Goal: Information Seeking & Learning: Check status

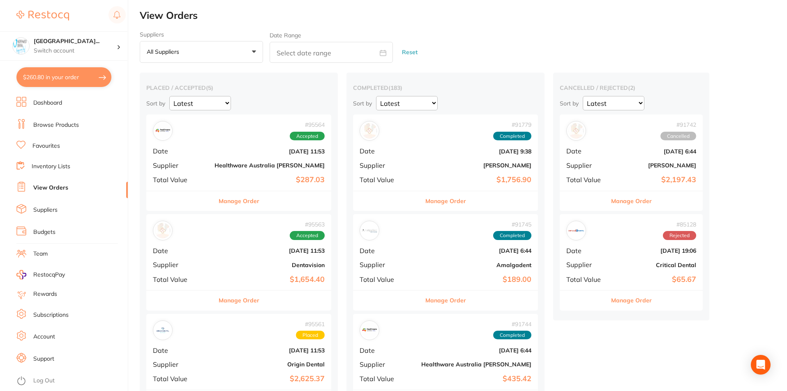
click at [219, 301] on button "Manage Order" at bounding box center [239, 301] width 41 height 20
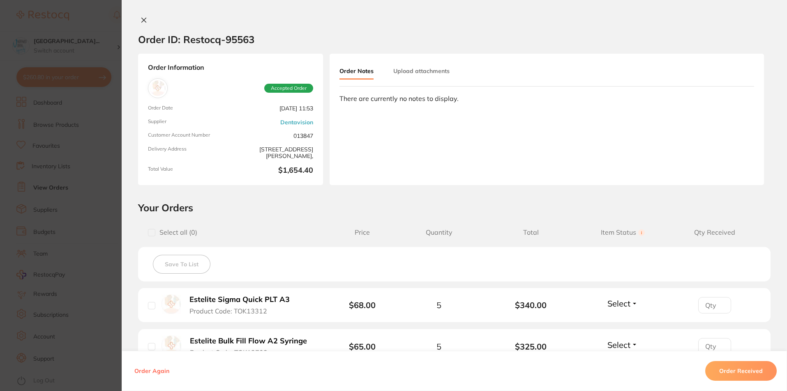
click at [142, 22] on icon at bounding box center [144, 20] width 5 height 5
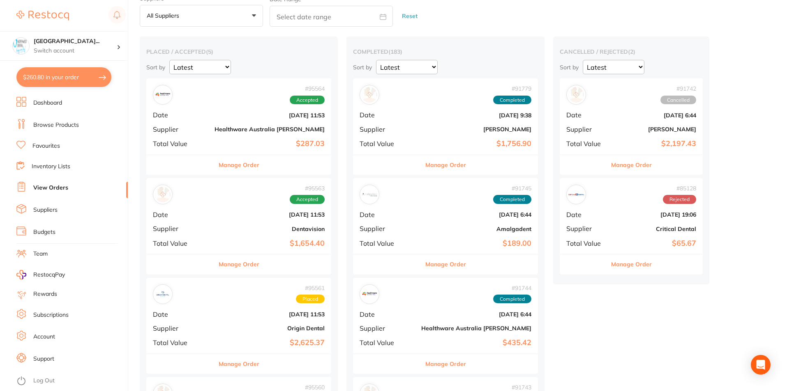
scroll to position [55, 0]
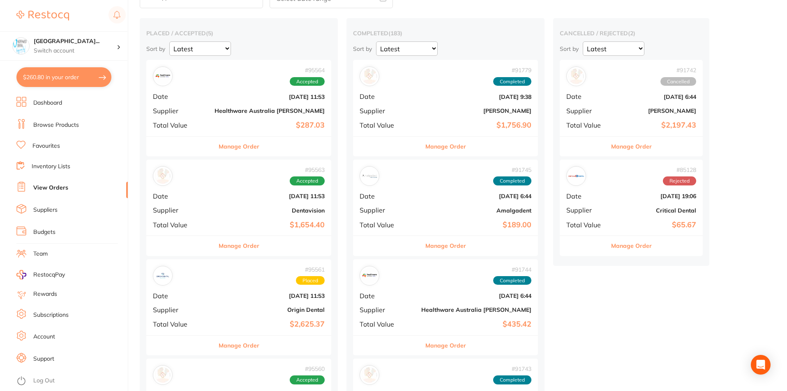
click at [221, 308] on b "Origin Dental" at bounding box center [269, 310] width 110 height 7
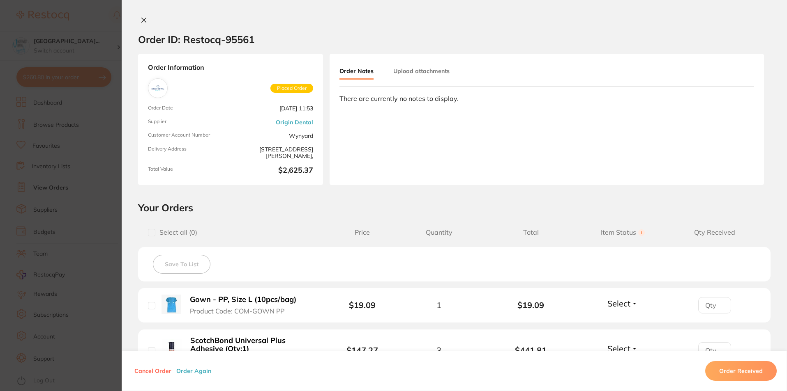
click at [138, 25] on div "Order ID: Restocq- 95561" at bounding box center [196, 39] width 116 height 29
click at [140, 23] on button at bounding box center [144, 20] width 12 height 9
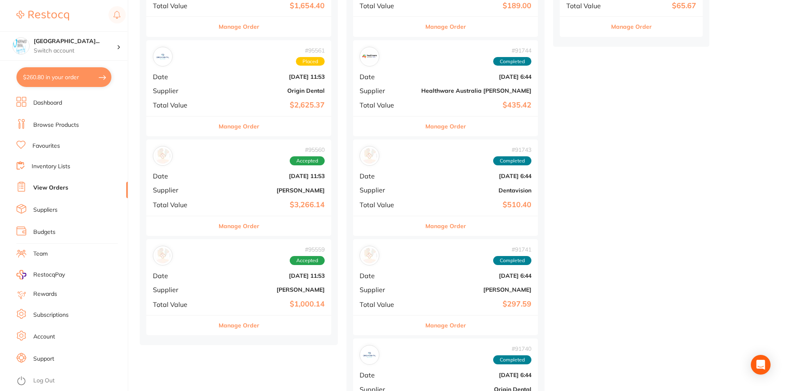
scroll to position [383, 0]
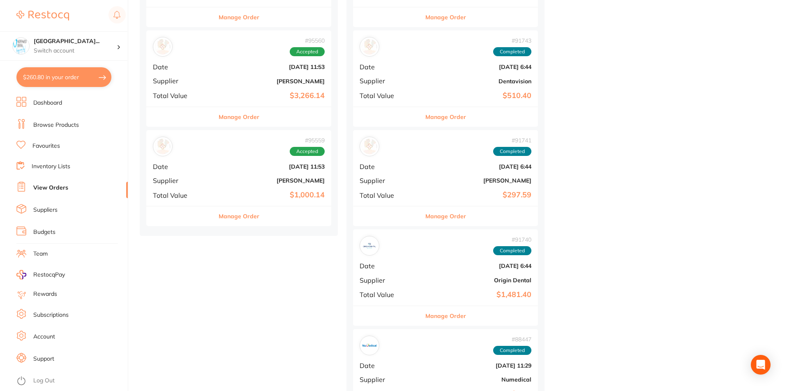
click at [380, 276] on div "# 91740 Completed Date Aug 29 2025, 6:44 Supplier Origin Dental Total Value $1,…" at bounding box center [445, 268] width 185 height 76
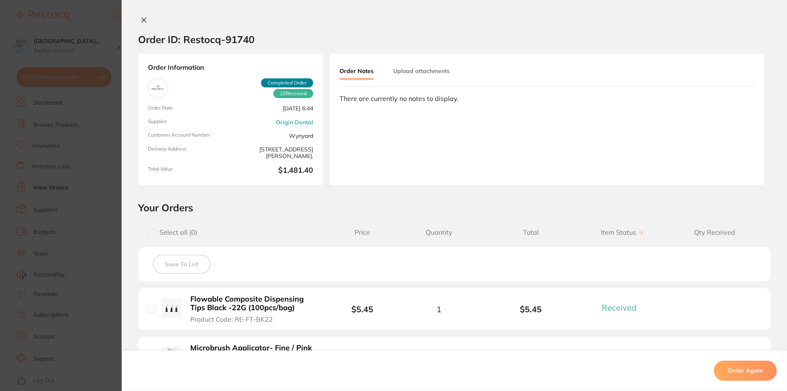
click at [140, 20] on icon at bounding box center [143, 20] width 7 height 7
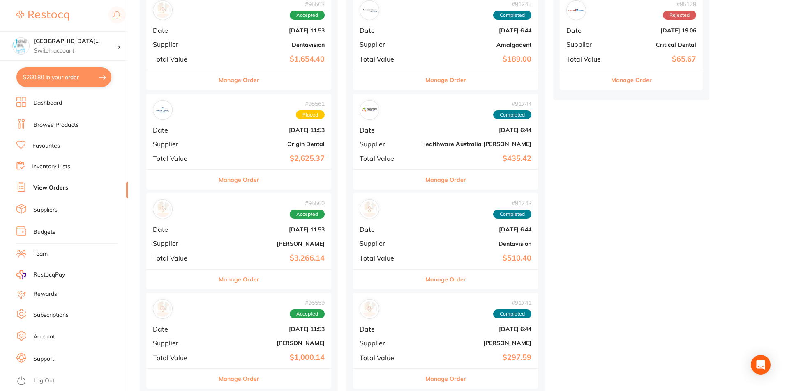
scroll to position [110, 0]
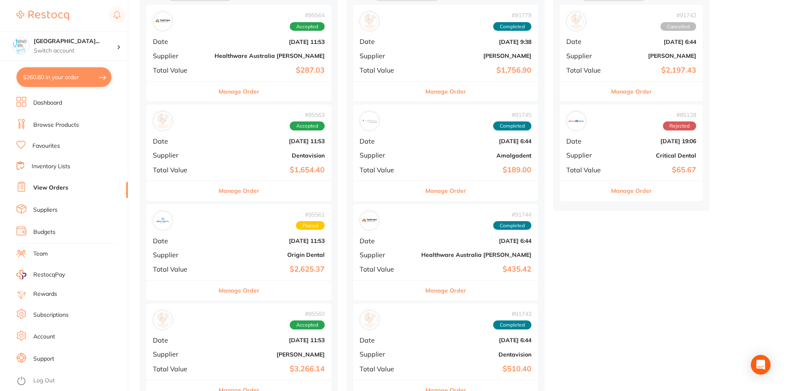
click at [217, 248] on div "# 95561 Placed Date Oct 2 2025, 11:53 Supplier Origin Dental Total Value $2,625…" at bounding box center [238, 243] width 185 height 76
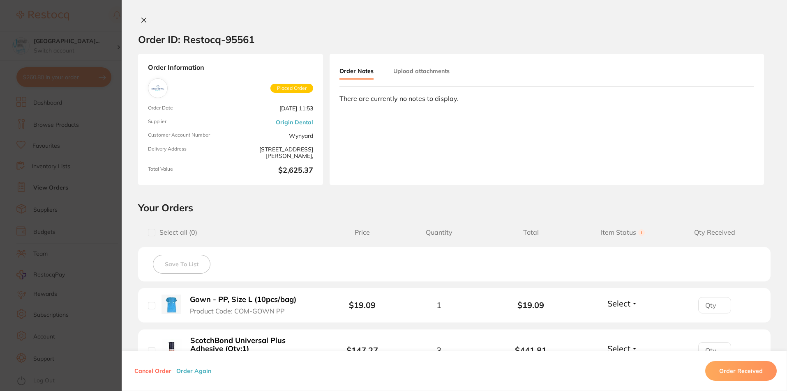
click at [142, 19] on icon at bounding box center [143, 20] width 7 height 7
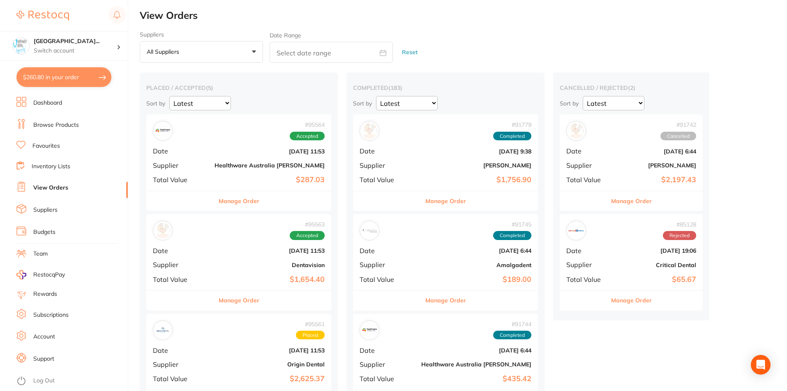
click at [421, 150] on b "[DATE] 9:38" at bounding box center [476, 151] width 110 height 7
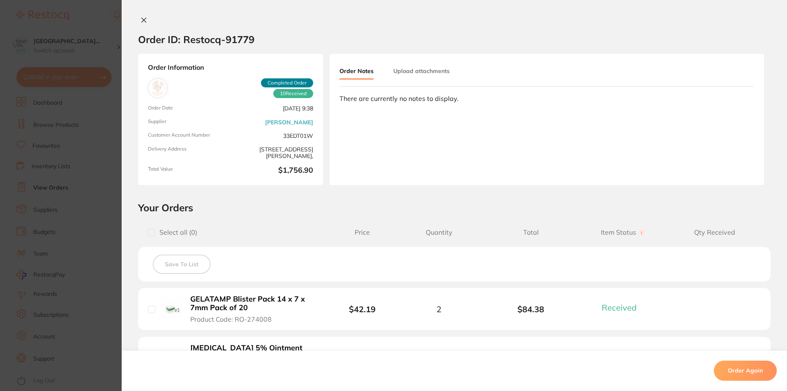
click at [142, 15] on div "Order ID: Restocq- 91779 Order Information 10 Received Completed Order Order Da…" at bounding box center [454, 195] width 665 height 391
click at [140, 21] on icon at bounding box center [143, 20] width 7 height 7
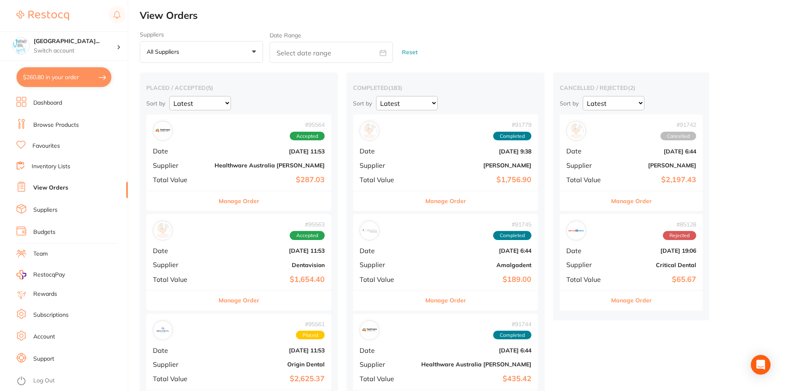
click at [377, 240] on div "# 91745 Completed" at bounding box center [445, 231] width 172 height 20
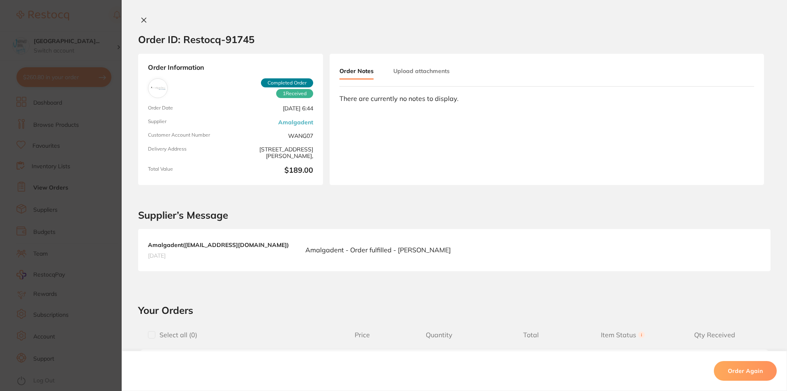
click at [142, 22] on icon at bounding box center [144, 20] width 5 height 5
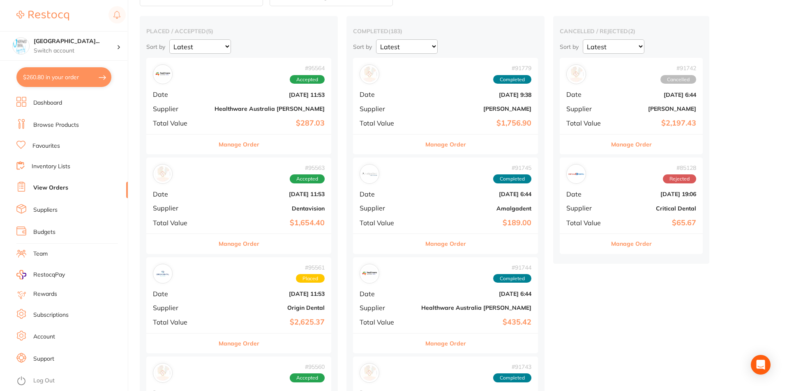
scroll to position [110, 0]
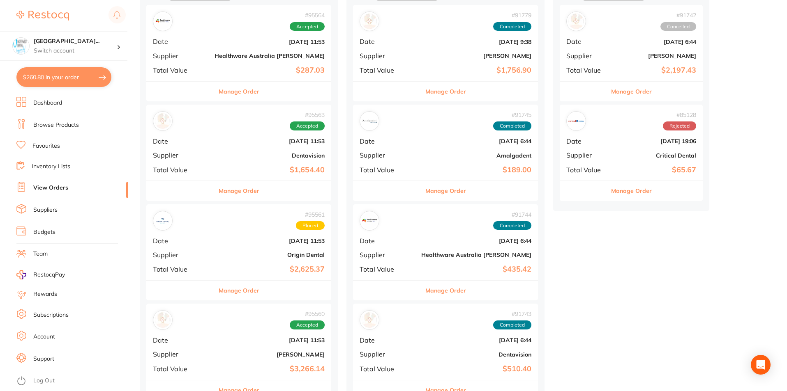
click at [421, 238] on b "[DATE] 6:44" at bounding box center [476, 241] width 110 height 7
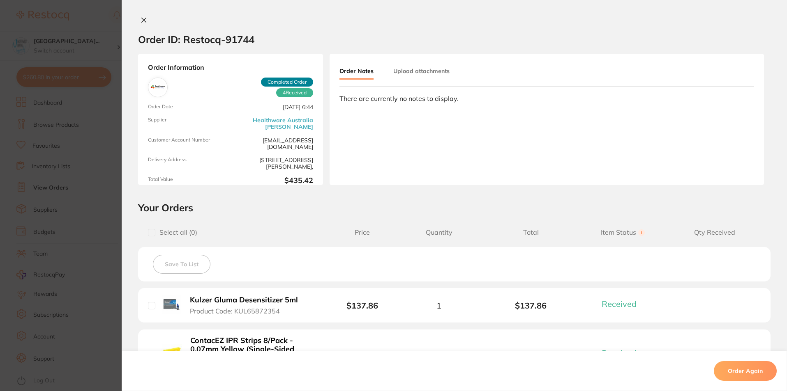
click at [140, 20] on icon at bounding box center [143, 20] width 7 height 7
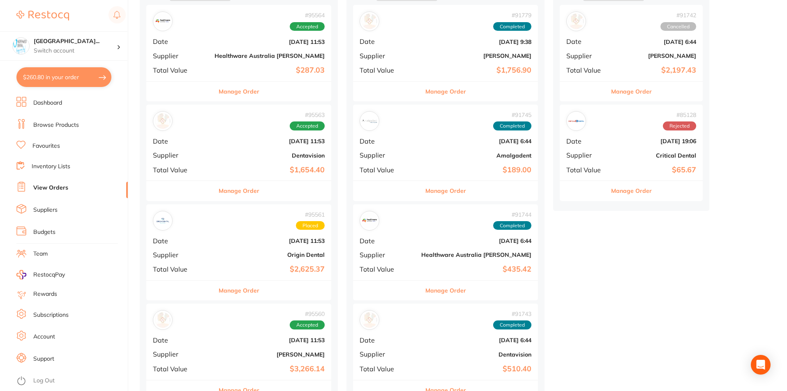
click at [421, 338] on b "[DATE] 6:44" at bounding box center [476, 340] width 110 height 7
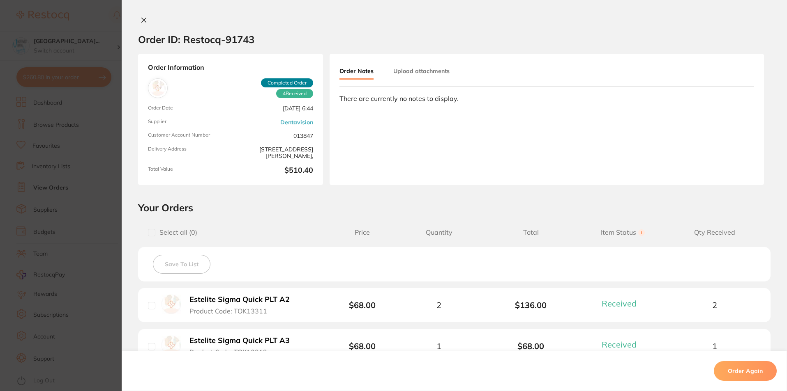
click at [142, 20] on icon at bounding box center [144, 20] width 5 height 5
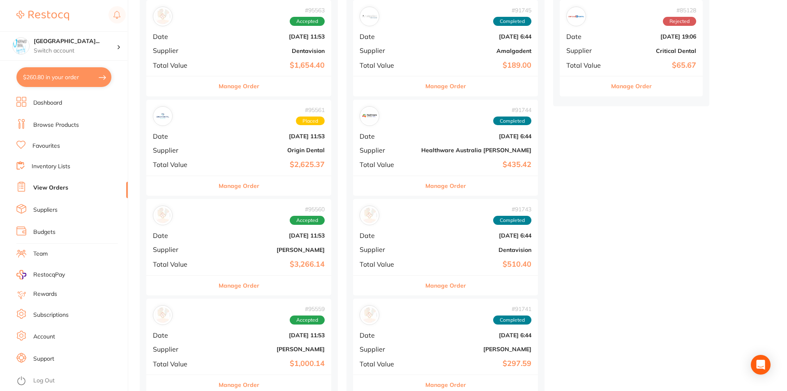
scroll to position [274, 0]
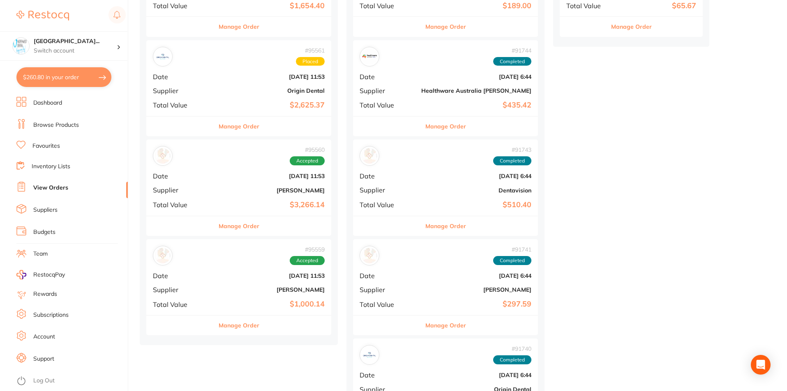
click at [421, 274] on b "[DATE] 6:44" at bounding box center [476, 276] width 110 height 7
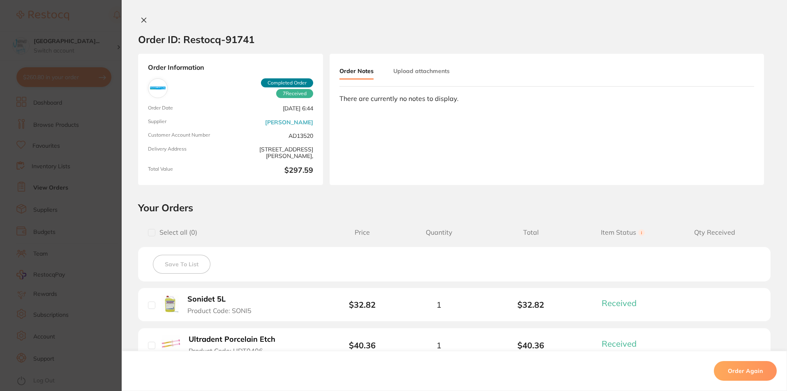
click at [140, 17] on icon at bounding box center [143, 20] width 7 height 7
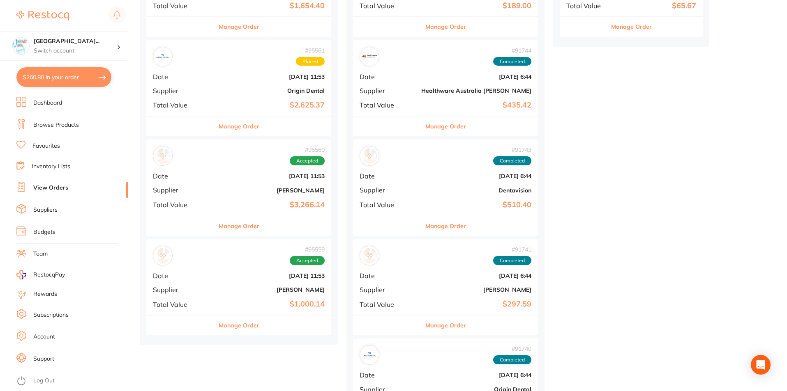
scroll to position [438, 0]
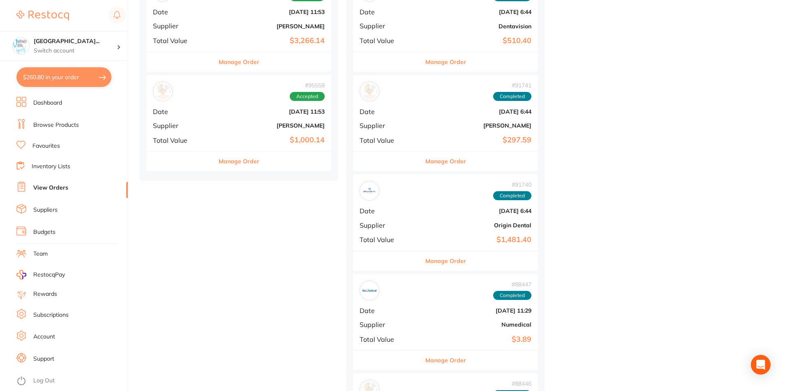
click at [375, 203] on div "# 91740 Completed Date Aug 29 2025, 6:44 Supplier Origin Dental Total Value $1,…" at bounding box center [445, 213] width 185 height 76
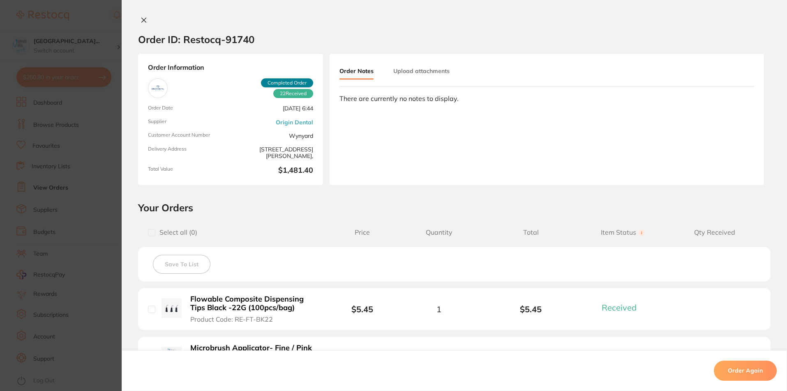
click at [142, 20] on icon at bounding box center [144, 20] width 5 height 5
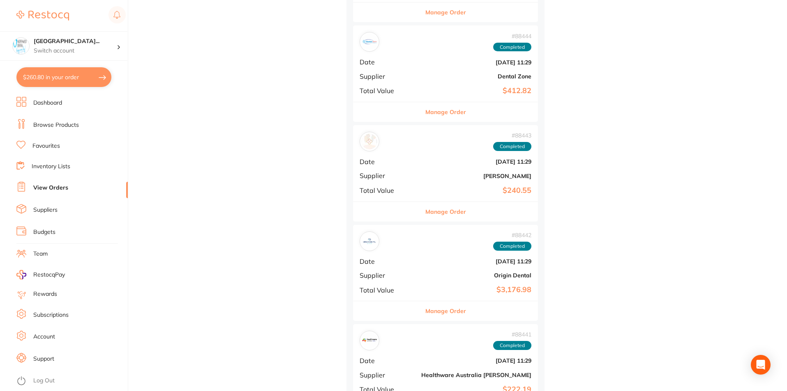
click at [421, 263] on b "[DATE] 11:29" at bounding box center [476, 261] width 110 height 7
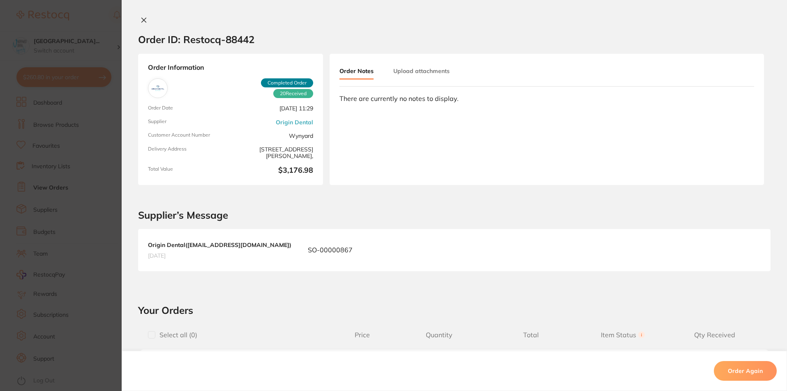
click at [142, 19] on icon at bounding box center [144, 20] width 5 height 5
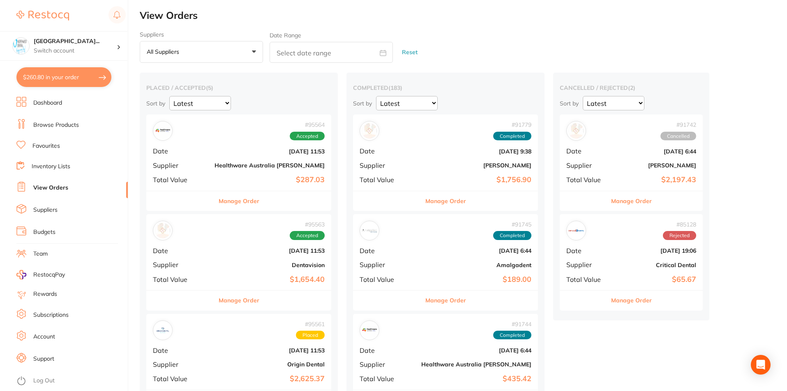
click at [196, 56] on button "All suppliers +0" at bounding box center [201, 52] width 123 height 22
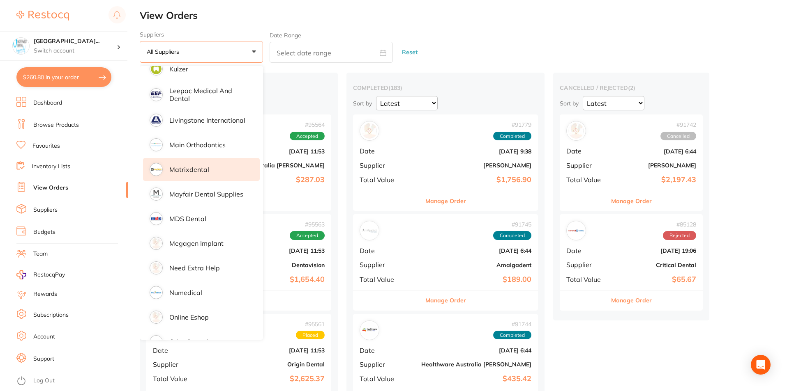
scroll to position [657, 0]
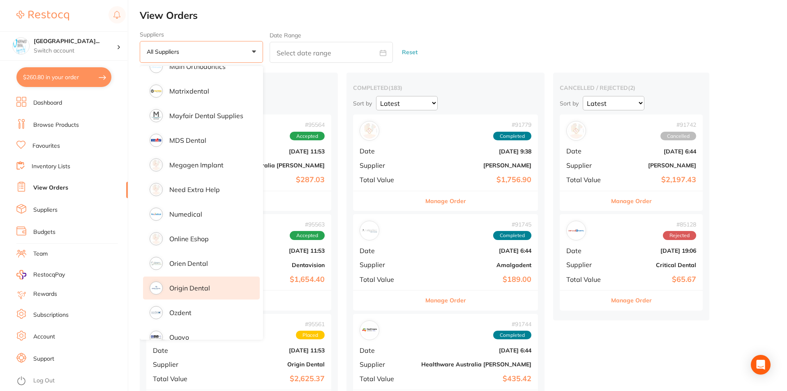
click at [199, 287] on p "Origin Dental" at bounding box center [189, 288] width 41 height 7
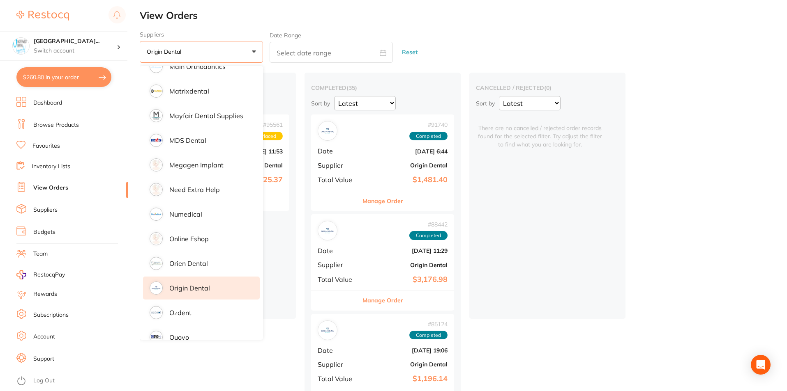
click at [200, 290] on p "Origin Dental" at bounding box center [189, 288] width 41 height 7
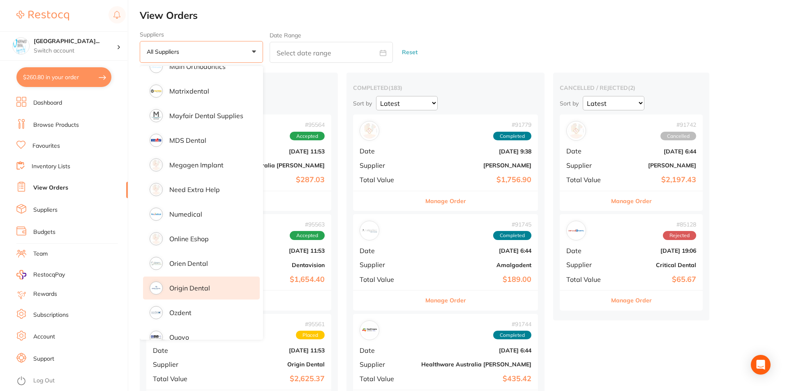
click at [205, 285] on p "Origin Dental" at bounding box center [189, 288] width 41 height 7
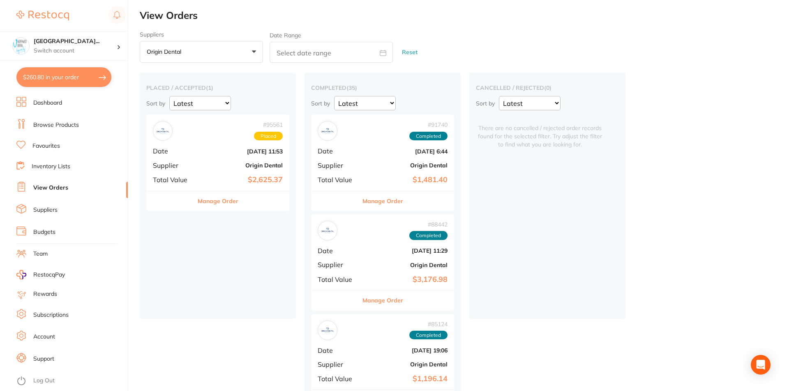
click at [234, 161] on div "# 95561 Placed Date Oct 2 2025, 11:53 Supplier Origin Dental Total Value $2,625…" at bounding box center [217, 153] width 143 height 76
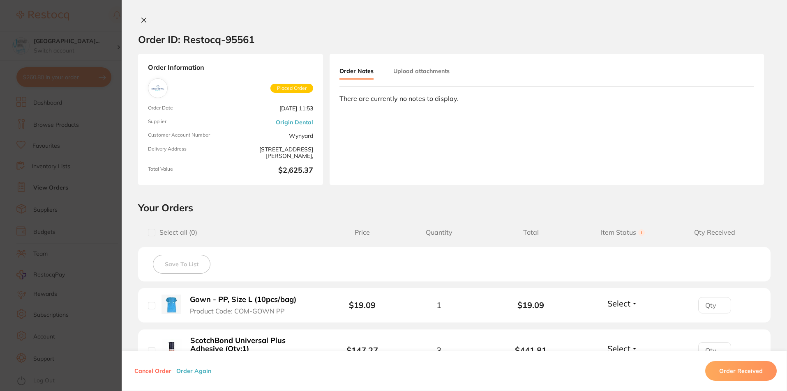
click at [140, 19] on icon at bounding box center [143, 20] width 7 height 7
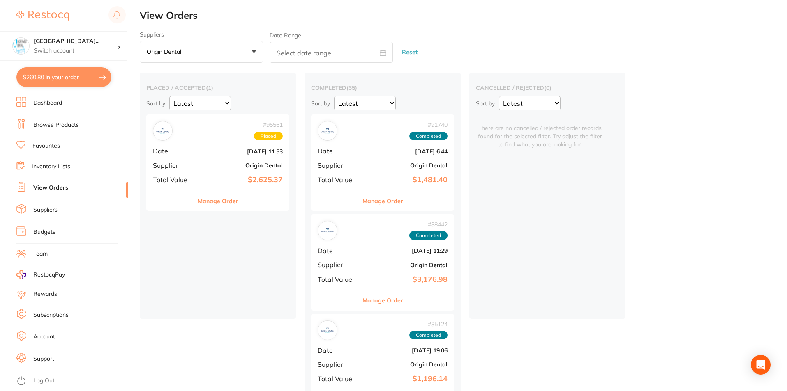
click at [57, 184] on link "View Orders" at bounding box center [50, 188] width 35 height 8
click at [59, 186] on link "View Orders" at bounding box center [50, 188] width 35 height 8
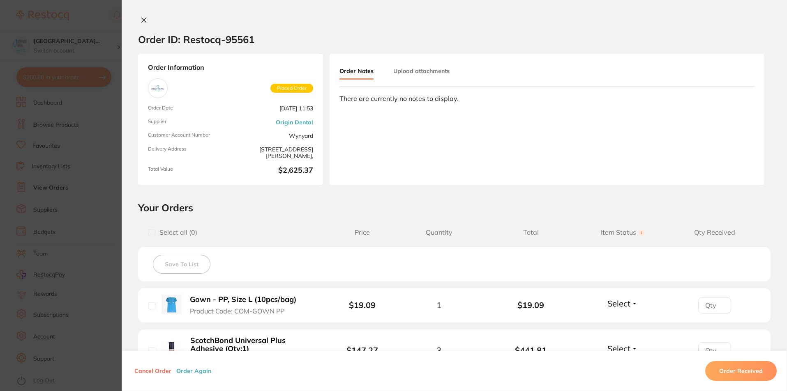
click at [140, 20] on icon at bounding box center [143, 20] width 7 height 7
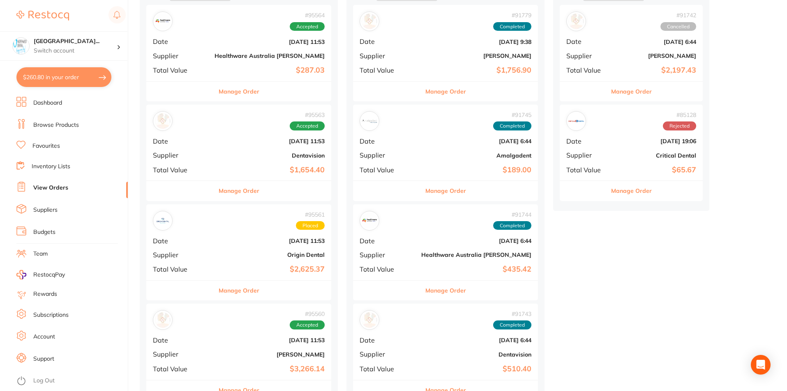
click at [222, 243] on b "[DATE] 11:53" at bounding box center [269, 241] width 110 height 7
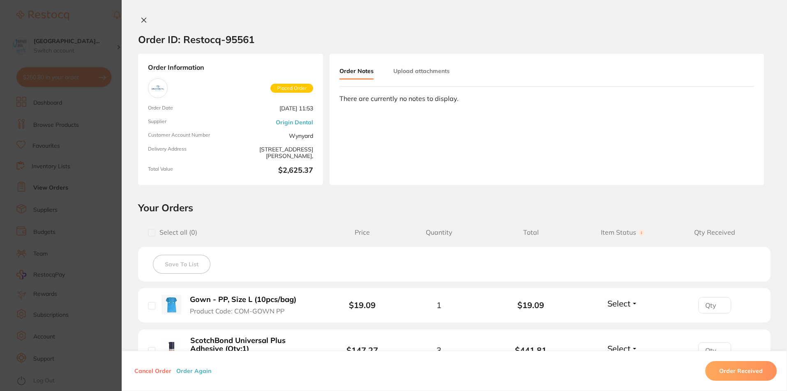
click at [138, 22] on button at bounding box center [144, 20] width 12 height 9
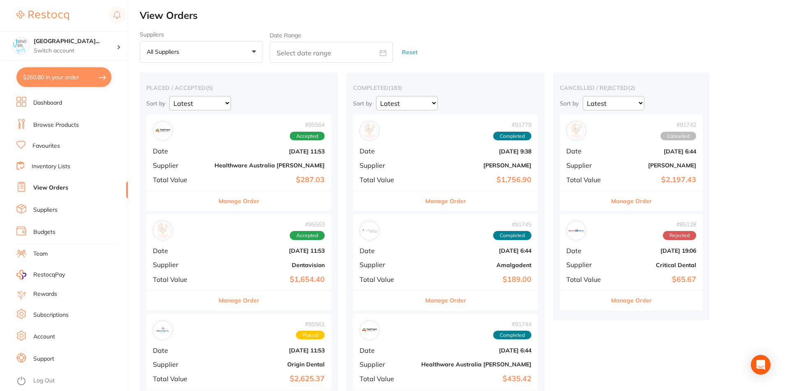
click at [199, 47] on button "All suppliers +0" at bounding box center [201, 52] width 123 height 22
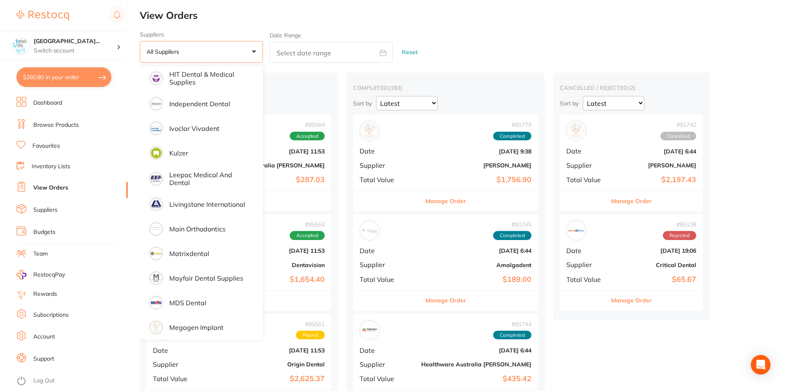
scroll to position [712, 0]
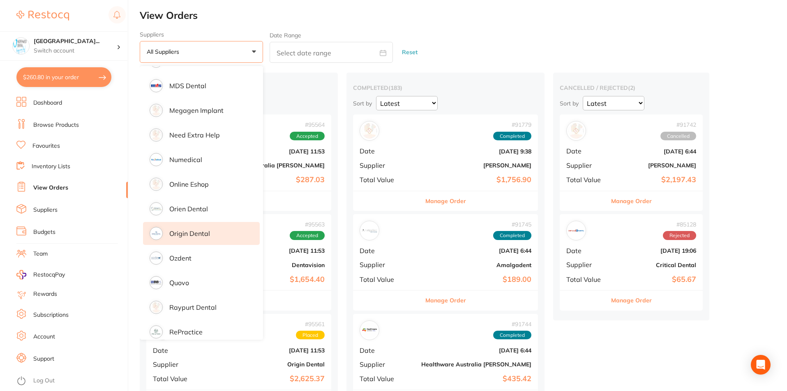
click at [184, 232] on p "Origin Dental" at bounding box center [189, 233] width 41 height 7
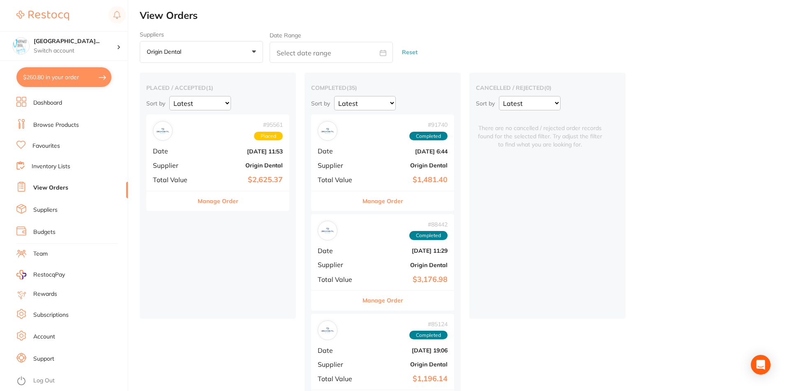
click at [373, 164] on b "Origin Dental" at bounding box center [406, 165] width 82 height 7
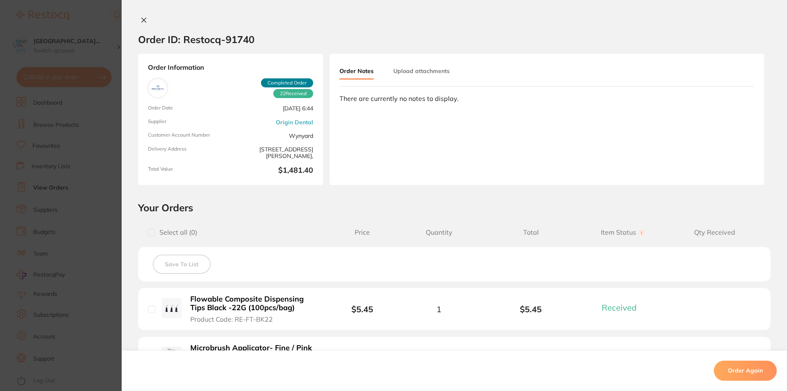
drag, startPoint x: 150, startPoint y: 19, endPoint x: 142, endPoint y: 20, distance: 7.8
click at [147, 20] on div at bounding box center [454, 20] width 665 height 9
click at [142, 20] on icon at bounding box center [144, 20] width 5 height 5
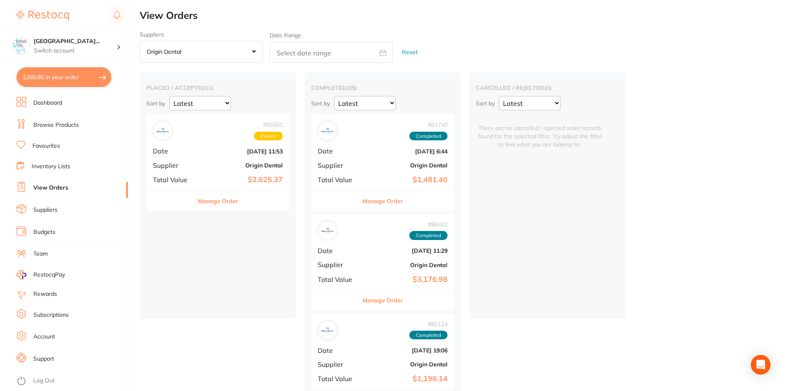
click at [375, 266] on b "Origin Dental" at bounding box center [406, 265] width 82 height 7
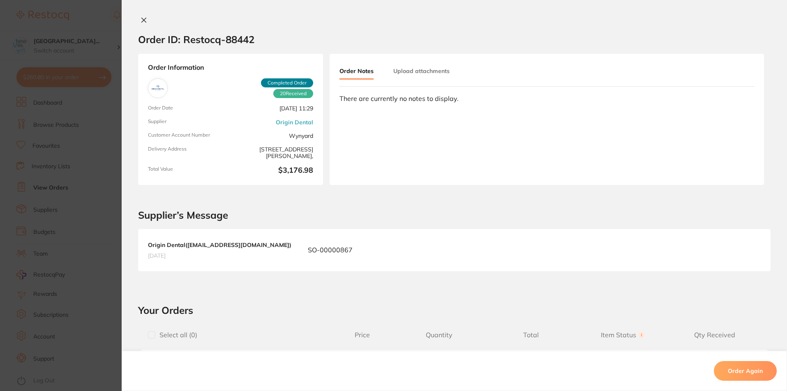
click at [138, 21] on button at bounding box center [144, 20] width 12 height 9
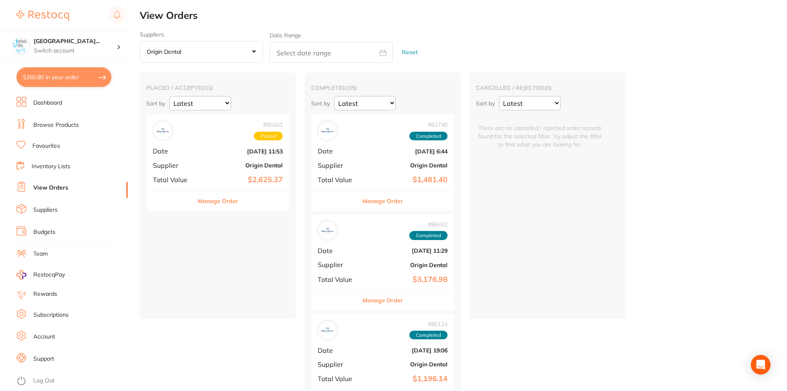
click at [371, 343] on div "# 85124 Completed Date [DATE] 19:06 Supplier Origin Dental Total Value $1,196.14" at bounding box center [382, 352] width 143 height 76
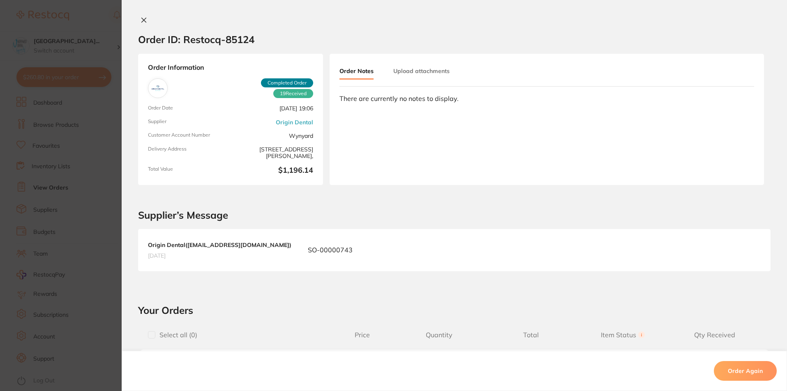
click at [140, 20] on icon at bounding box center [143, 20] width 7 height 7
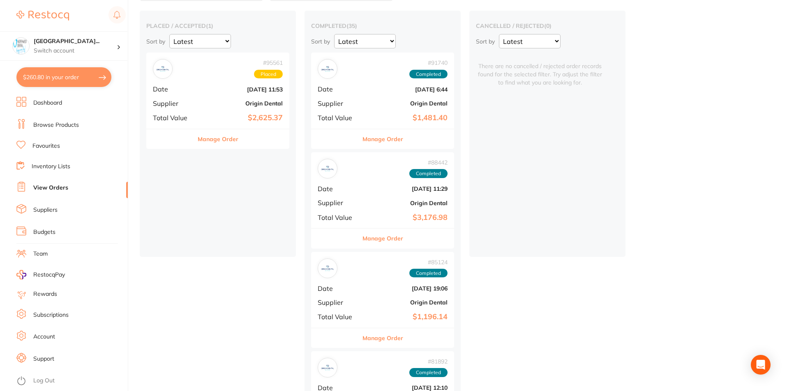
scroll to position [164, 0]
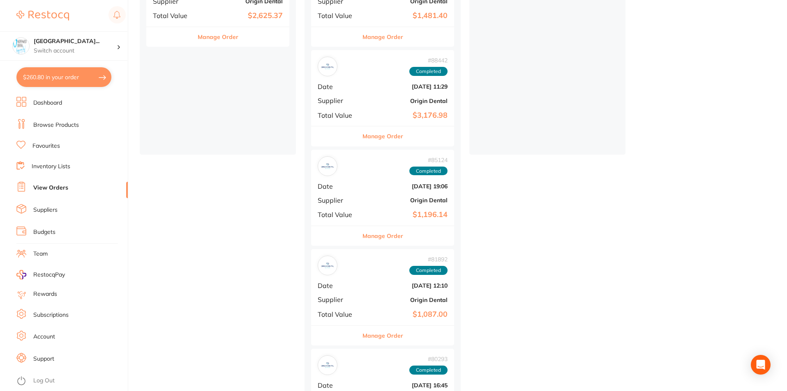
click at [380, 283] on b "[DATE] 12:10" at bounding box center [406, 286] width 82 height 7
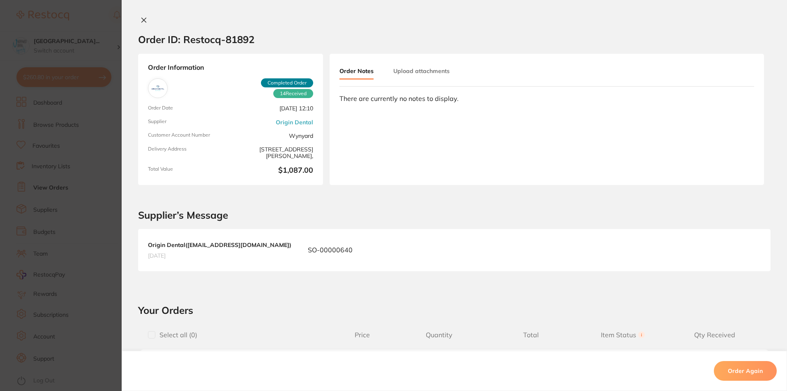
drag, startPoint x: 143, startPoint y: 19, endPoint x: 179, endPoint y: 23, distance: 36.3
click at [143, 19] on icon at bounding box center [144, 20] width 5 height 5
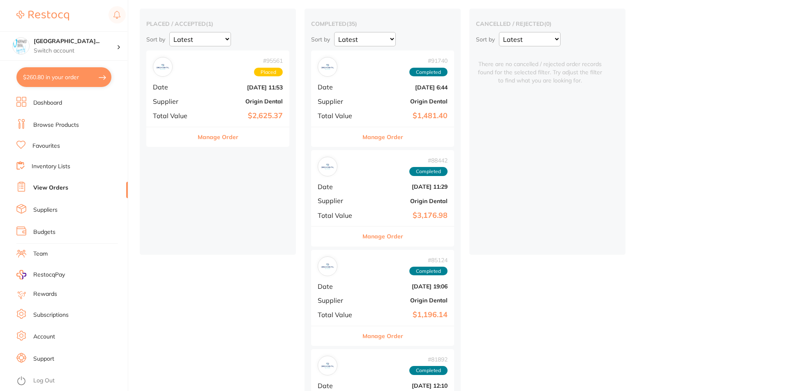
scroll to position [383, 0]
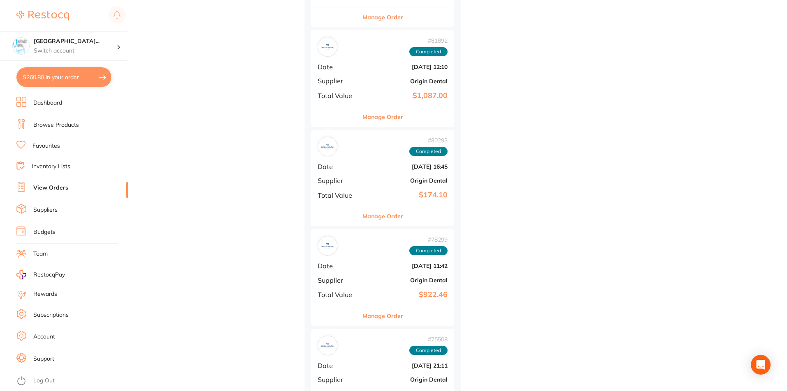
click at [391, 168] on b "[DATE] 16:45" at bounding box center [406, 166] width 82 height 7
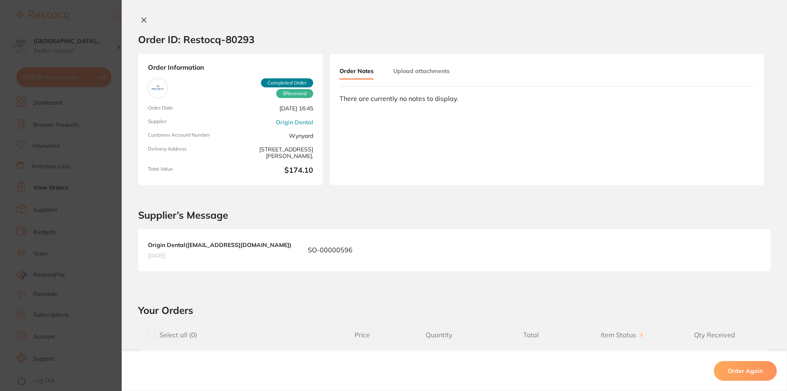
scroll to position [164, 0]
click at [140, 16] on div "Order ID: Restocq- 80293 Order Information 5 Received Completed Order Order Dat…" at bounding box center [454, 195] width 665 height 391
click at [140, 20] on icon at bounding box center [143, 20] width 7 height 7
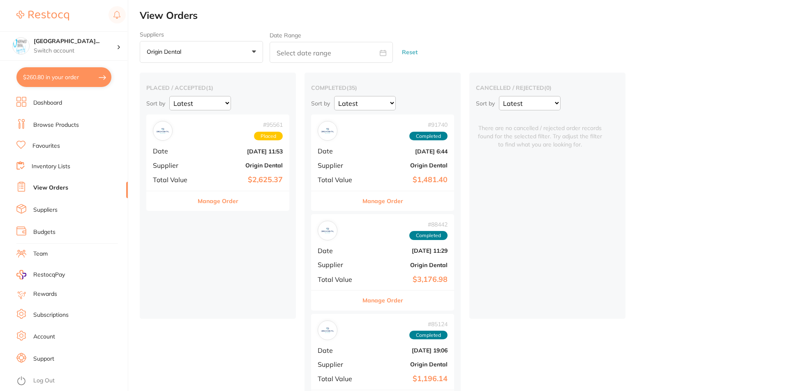
drag, startPoint x: 269, startPoint y: 178, endPoint x: 274, endPoint y: 187, distance: 10.1
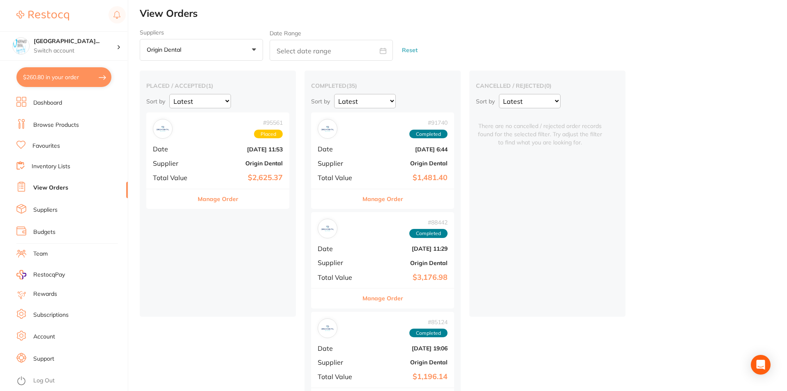
click at [56, 128] on link "Browse Products" at bounding box center [56, 125] width 46 height 8
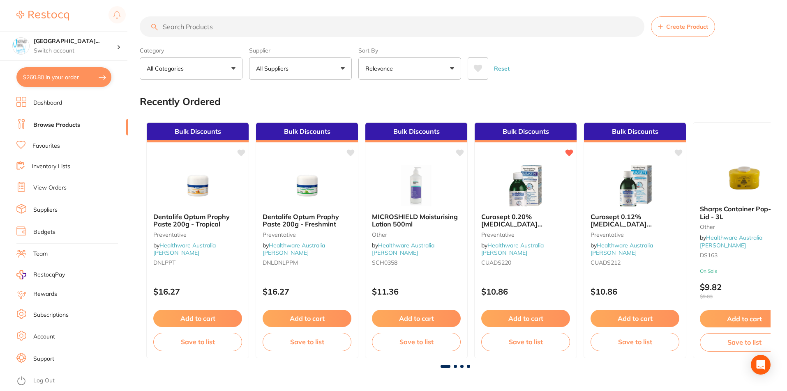
click at [239, 27] on input "search" at bounding box center [392, 26] width 504 height 21
type input "tooth mousse"
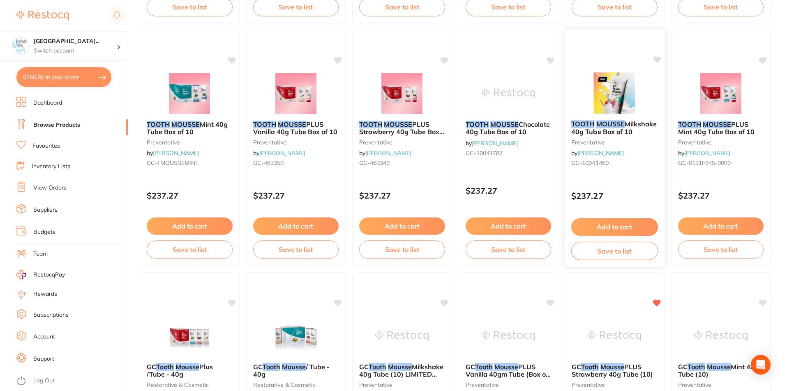
scroll to position [383, 0]
